Goal: Task Accomplishment & Management: Use online tool/utility

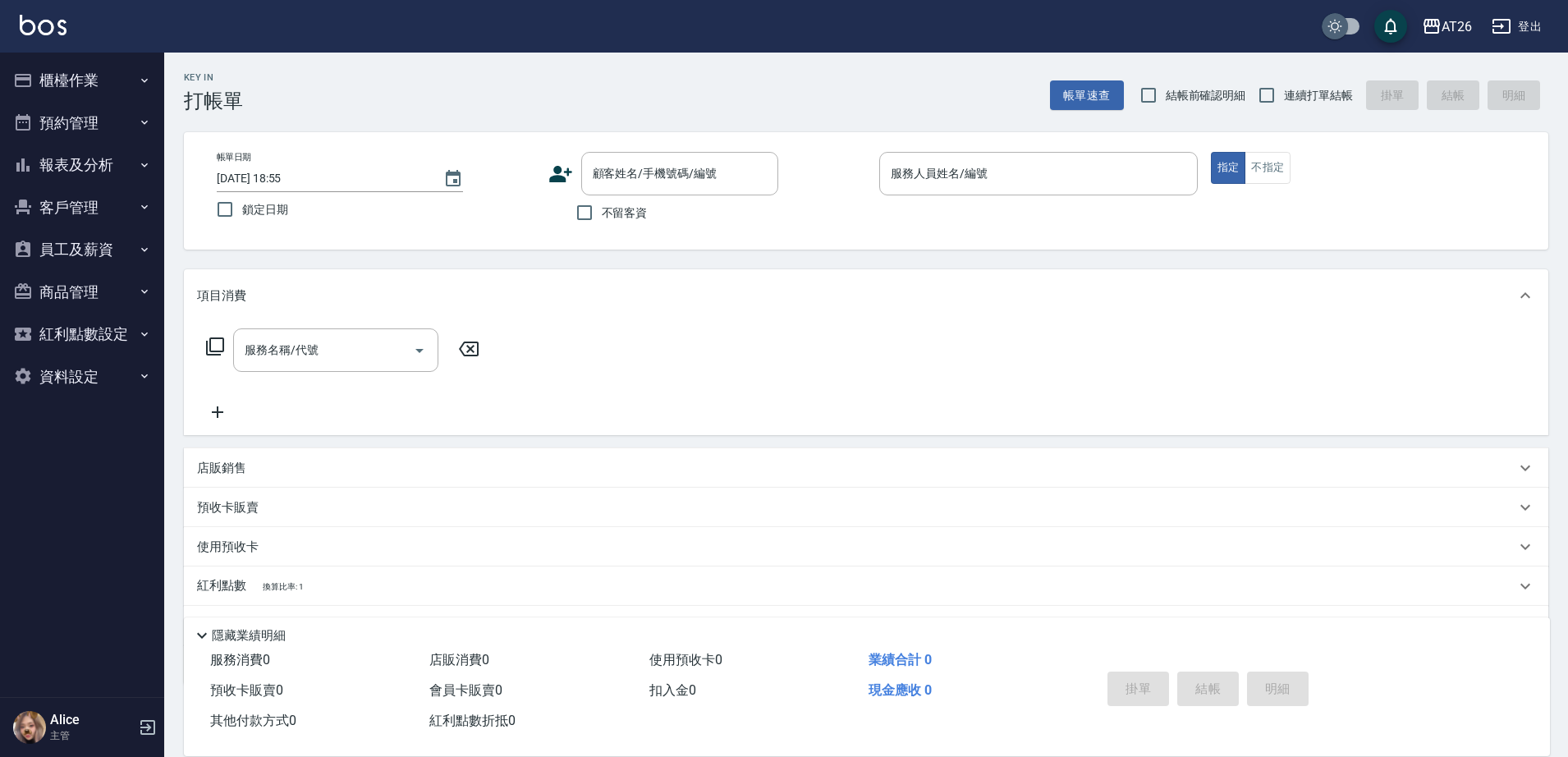
drag, startPoint x: 1338, startPoint y: 29, endPoint x: 1328, endPoint y: 35, distance: 11.7
click at [1333, 32] on input "checkbox" at bounding box center [1334, 27] width 79 height 27
checkbox input "true"
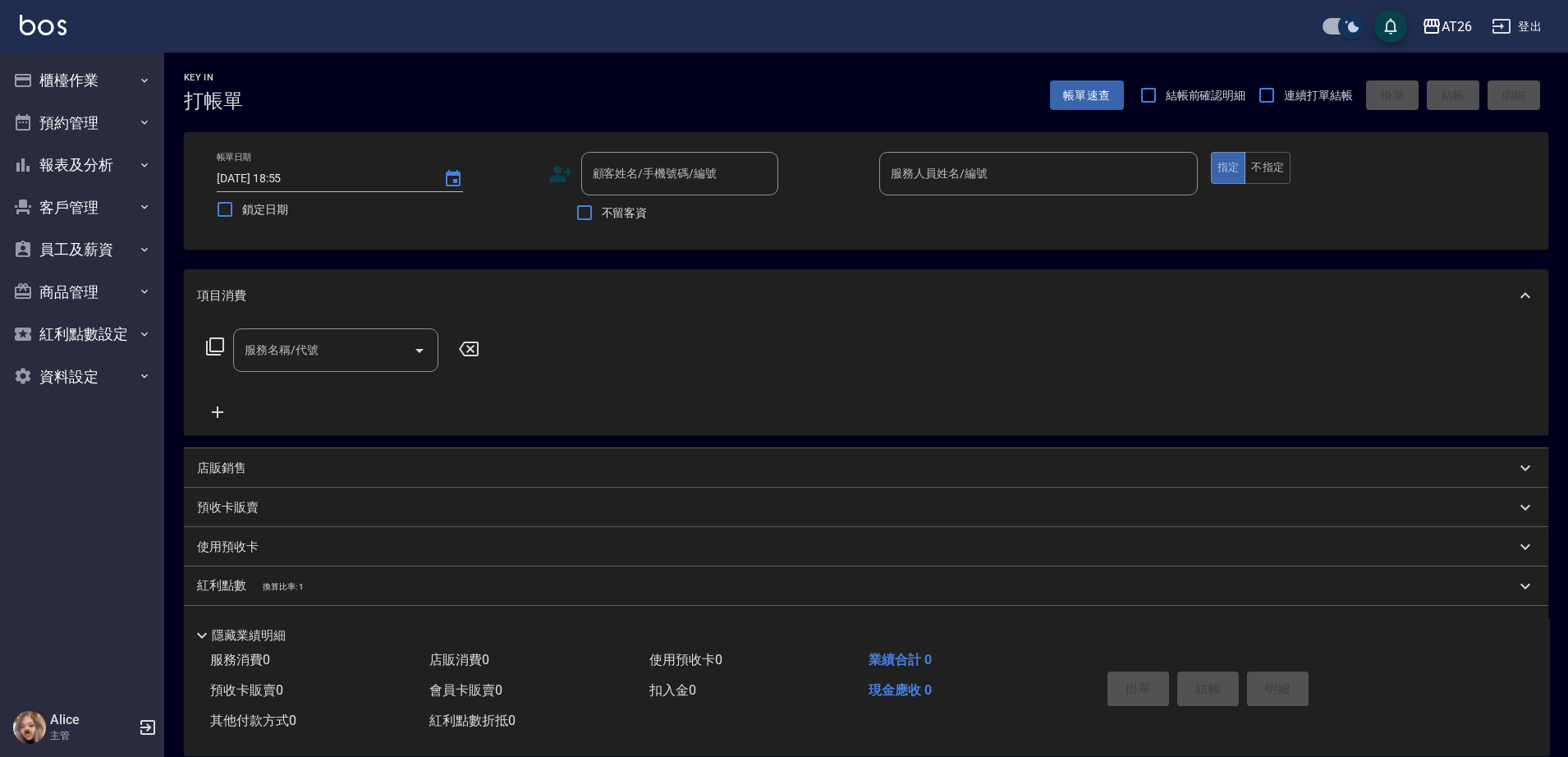
click at [1328, 33] on input "checkbox" at bounding box center [1351, 27] width 79 height 27
checkbox input "false"
